Goal: Task Accomplishment & Management: Manage account settings

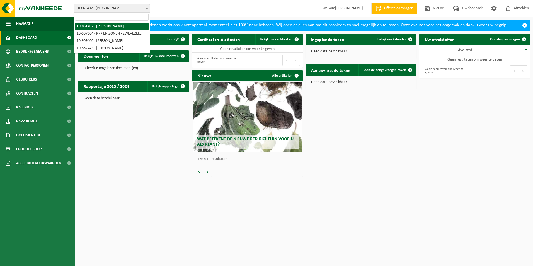
click at [125, 5] on span "10-861402 - [PERSON_NAME]" at bounding box center [112, 8] width 76 height 8
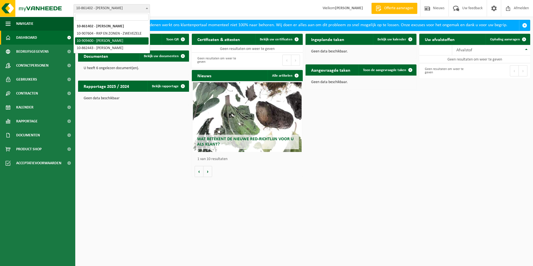
select select "124052"
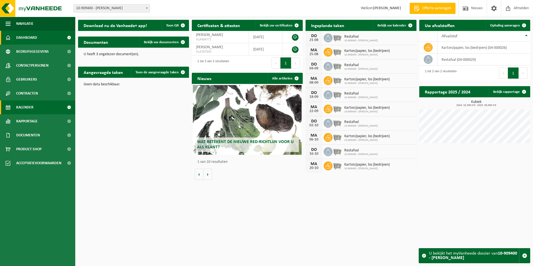
click at [28, 104] on span "Kalender" at bounding box center [24, 107] width 17 height 14
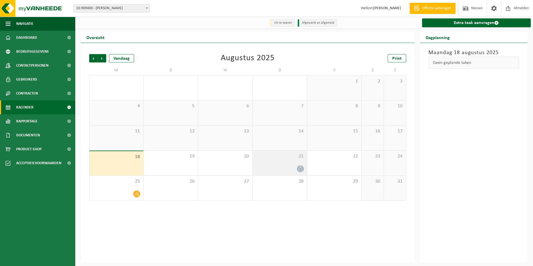
click at [277, 164] on div "21" at bounding box center [279, 162] width 54 height 25
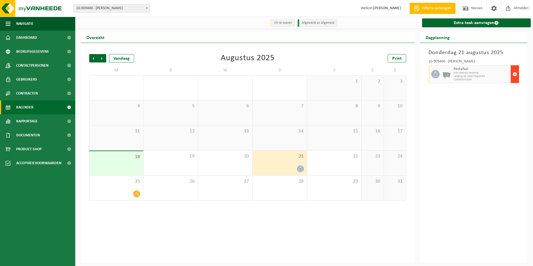
click at [515, 75] on span "button" at bounding box center [514, 74] width 4 height 11
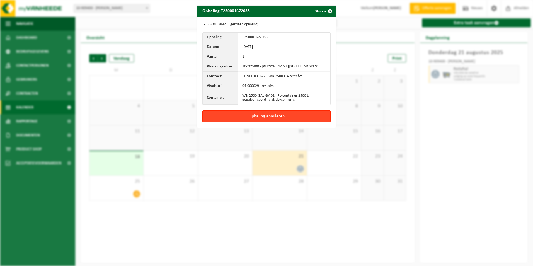
click at [284, 121] on button "Ophaling annuleren" at bounding box center [266, 116] width 128 height 12
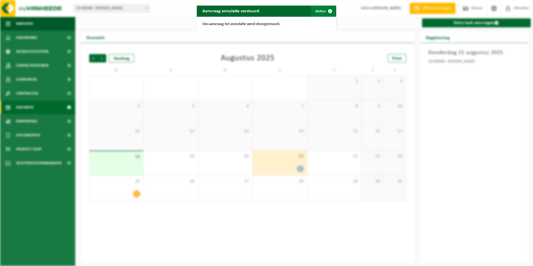
click at [322, 15] on button "Sluiten" at bounding box center [323, 11] width 25 height 11
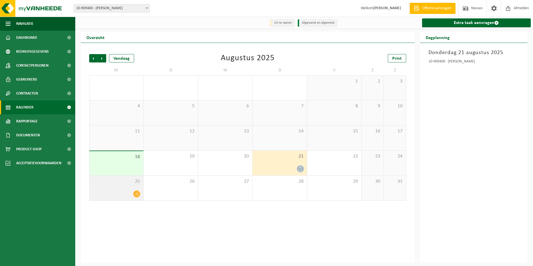
click at [129, 185] on div "25" at bounding box center [116, 188] width 54 height 25
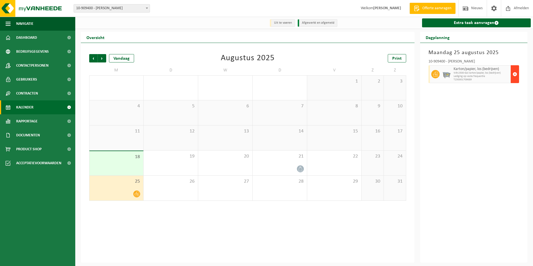
click at [515, 74] on span "button" at bounding box center [514, 74] width 4 height 11
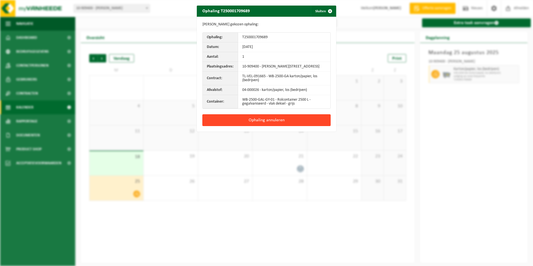
click at [313, 119] on button "Ophaling annuleren" at bounding box center [266, 120] width 128 height 12
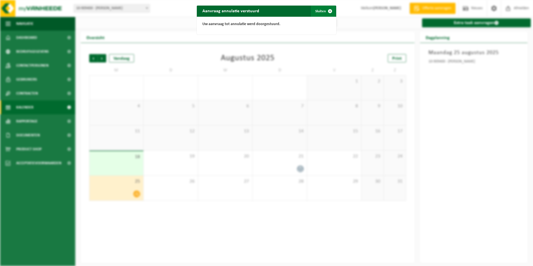
click at [326, 16] on span "button" at bounding box center [329, 11] width 11 height 11
